Goal: Find contact information: Find contact information

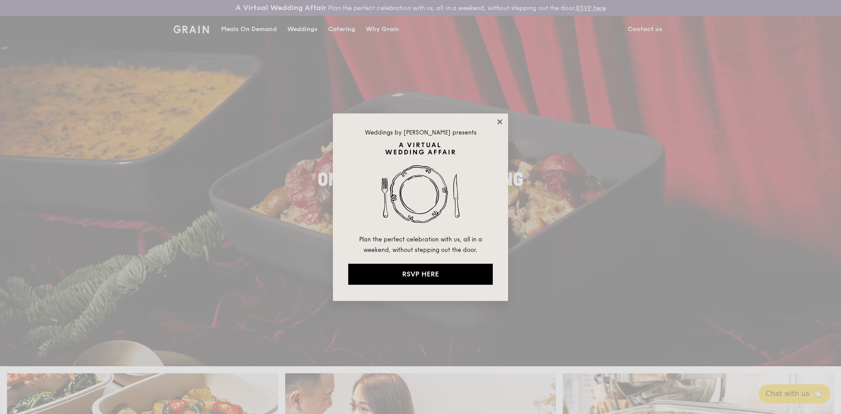
click at [499, 123] on icon at bounding box center [500, 122] width 8 height 8
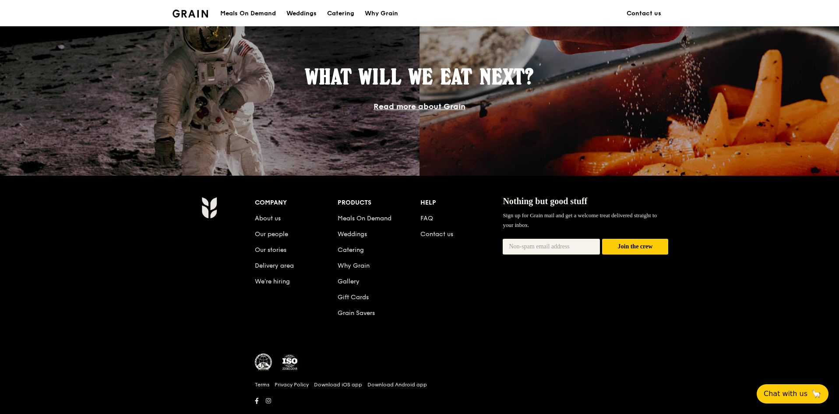
scroll to position [771, 0]
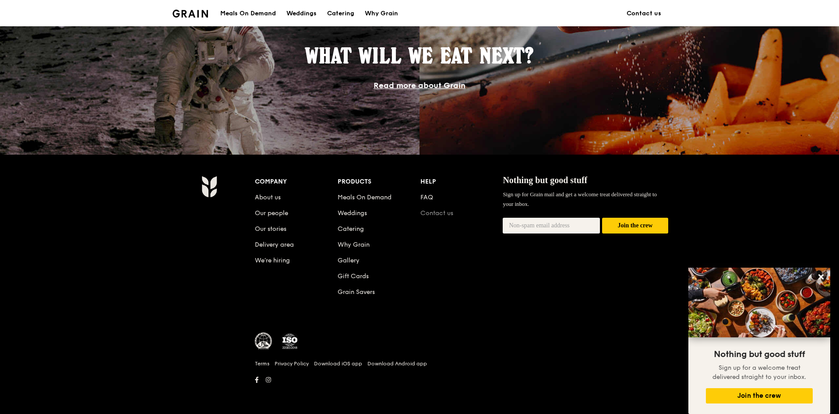
click at [439, 215] on link "Contact us" at bounding box center [436, 212] width 33 height 7
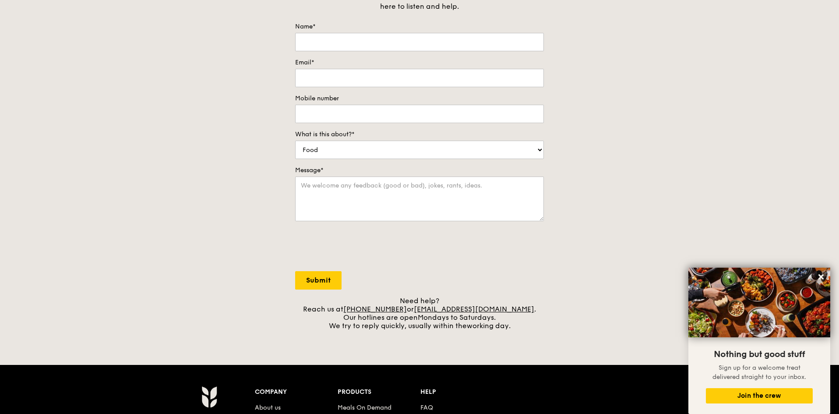
scroll to position [307, 0]
